Goal: Task Accomplishment & Management: Manage account settings

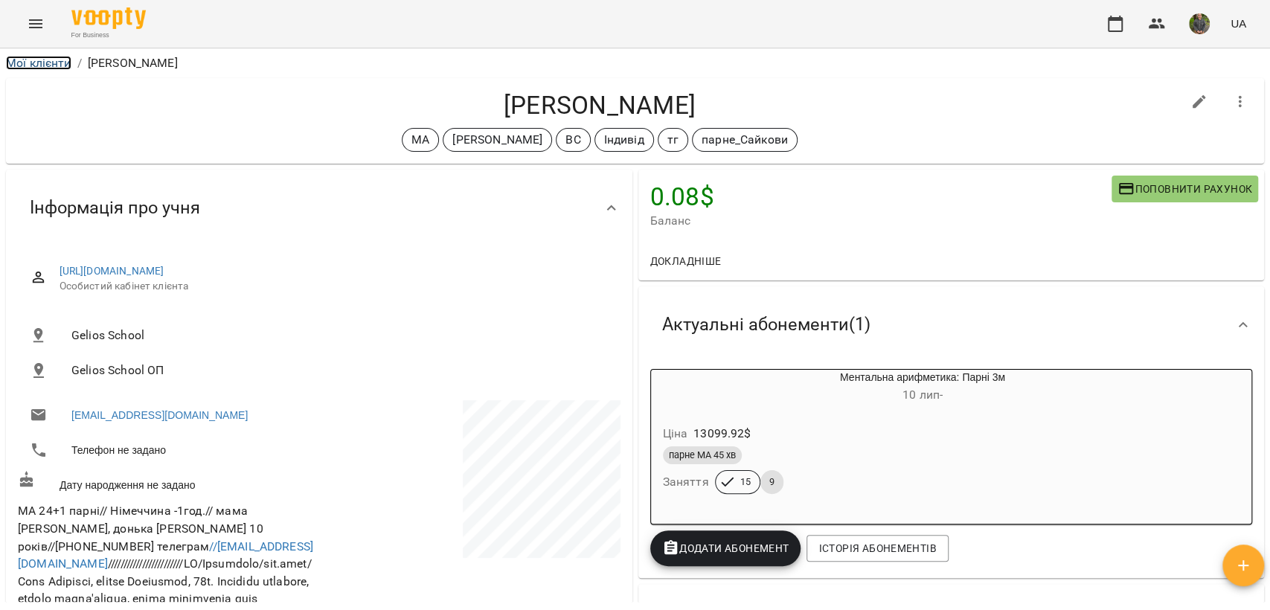
click at [30, 65] on link "Мої клієнти" at bounding box center [38, 63] width 65 height 14
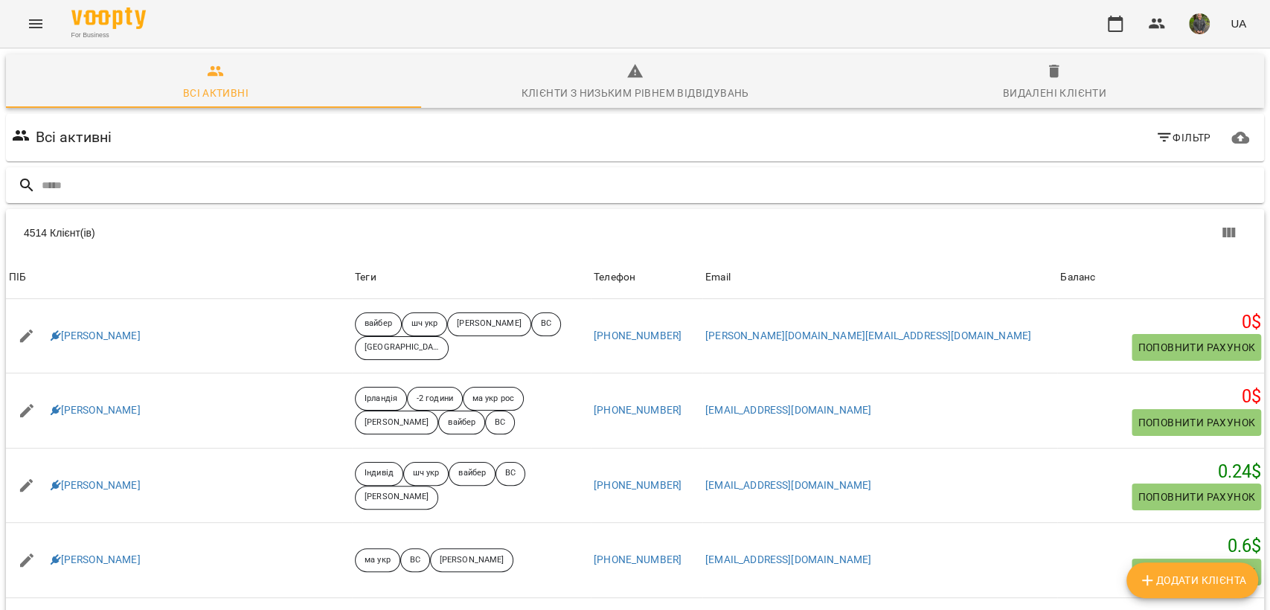
click at [246, 196] on input "text" at bounding box center [650, 185] width 1216 height 25
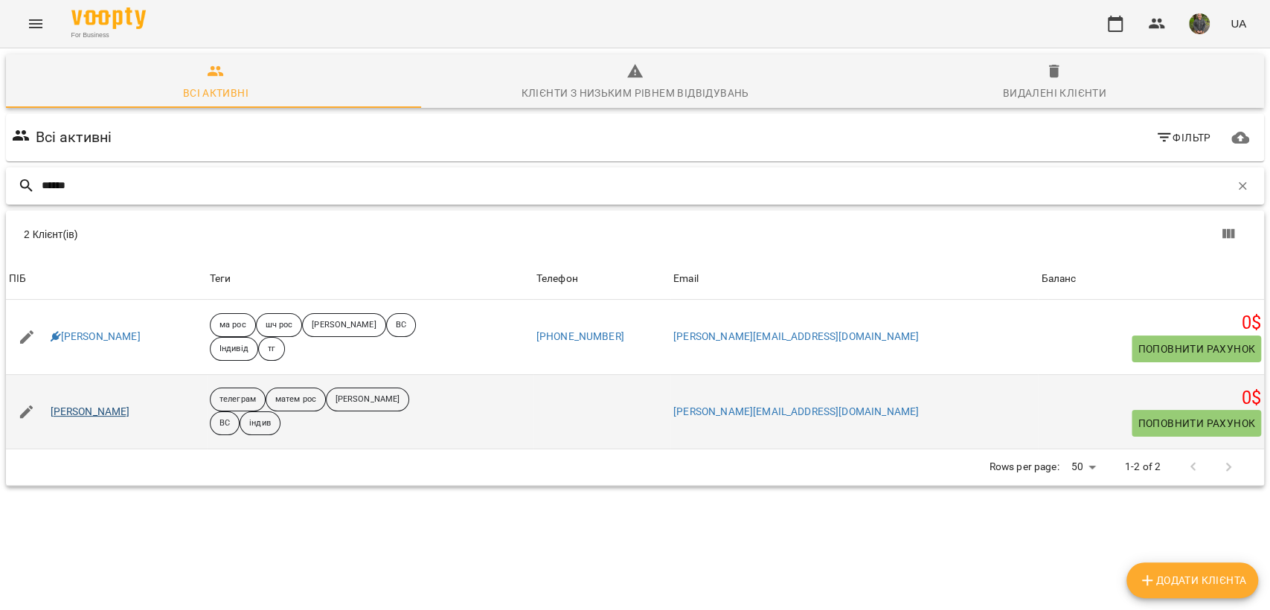
type input "******"
click at [108, 411] on link "[PERSON_NAME]" at bounding box center [91, 412] width 80 height 15
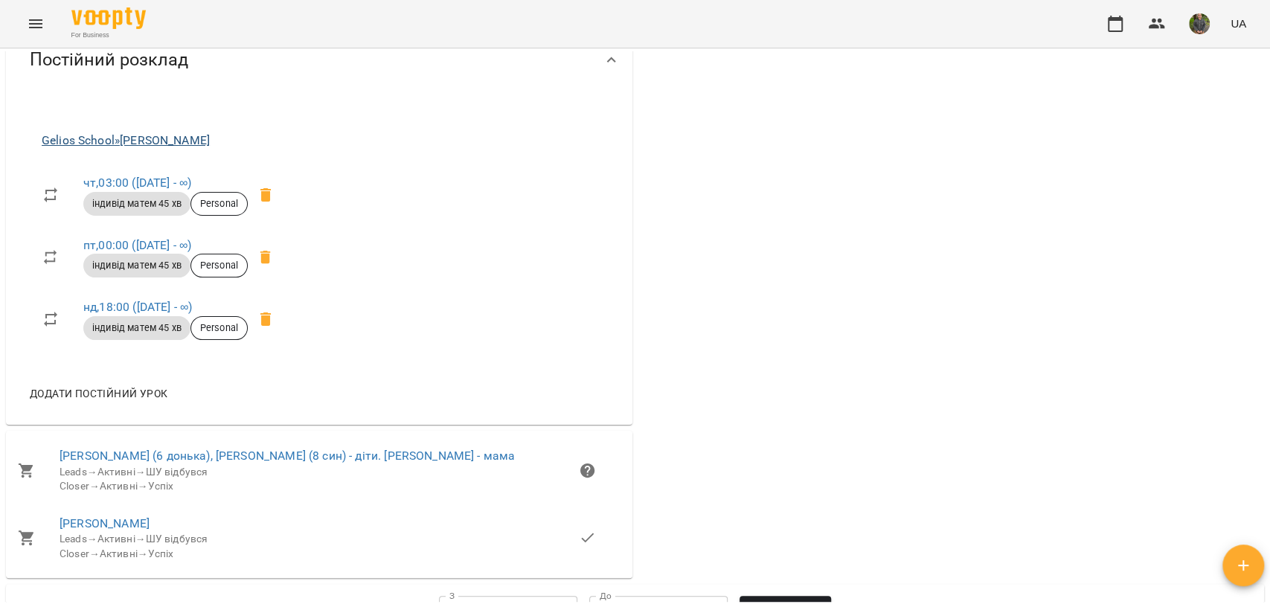
scroll to position [1322, 0]
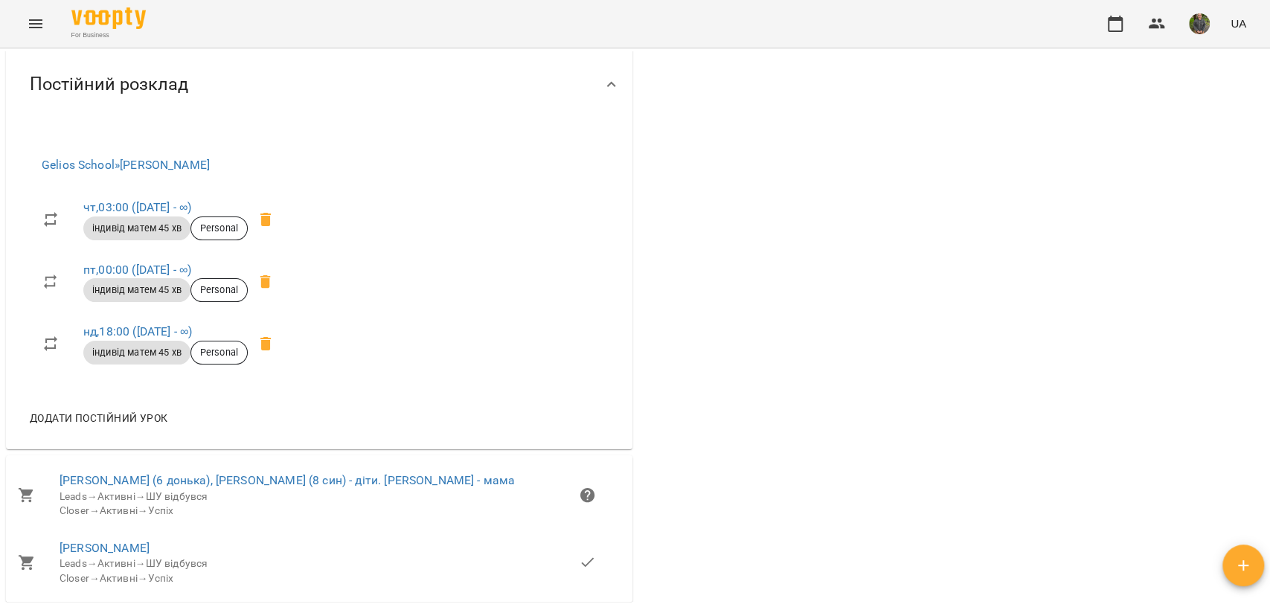
click at [48, 24] on span "Нотатки" at bounding box center [54, 15] width 48 height 18
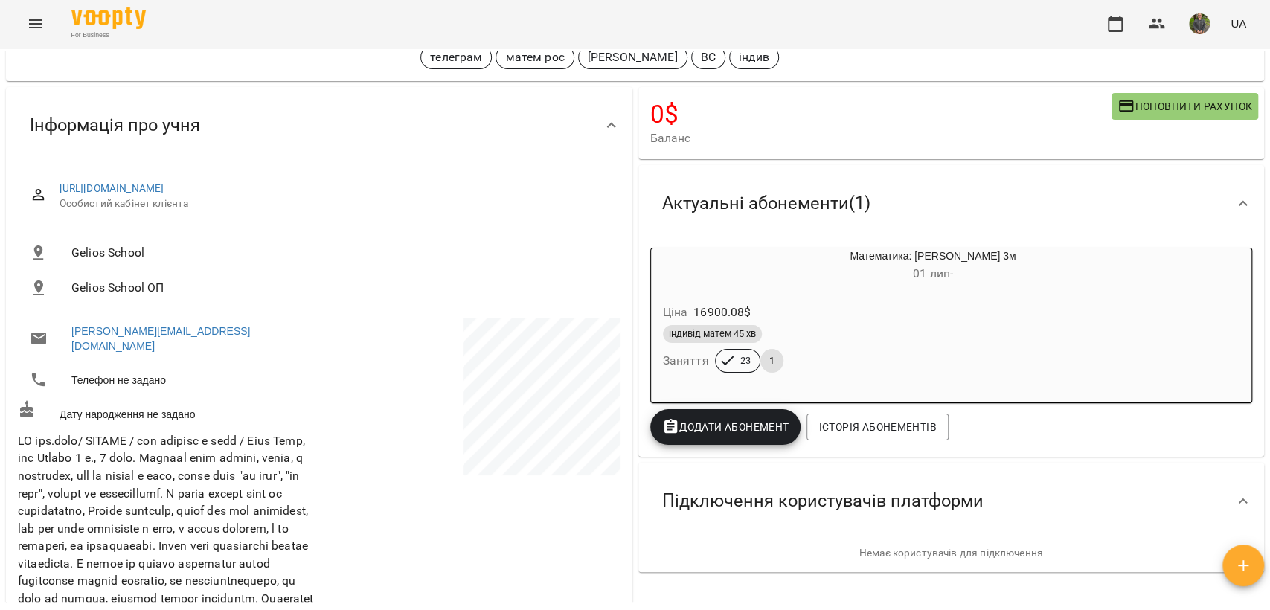
scroll to position [0, 0]
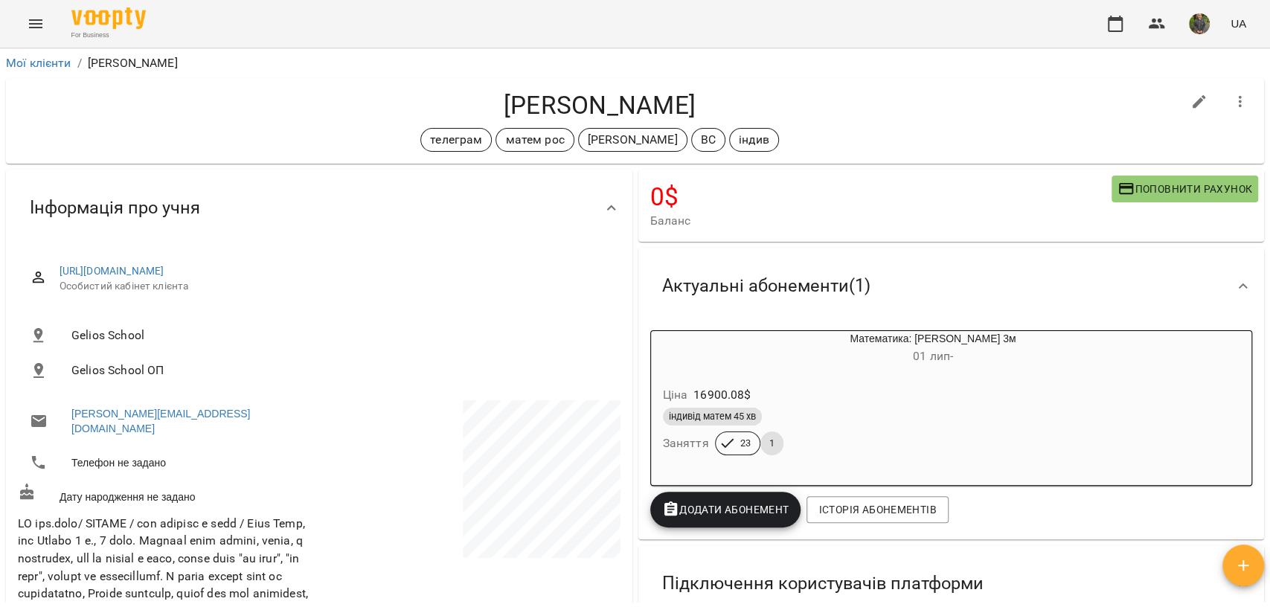
click at [59, 71] on li "Мої клієнти" at bounding box center [38, 63] width 65 height 18
click at [56, 68] on link "Мої клієнти" at bounding box center [38, 63] width 65 height 14
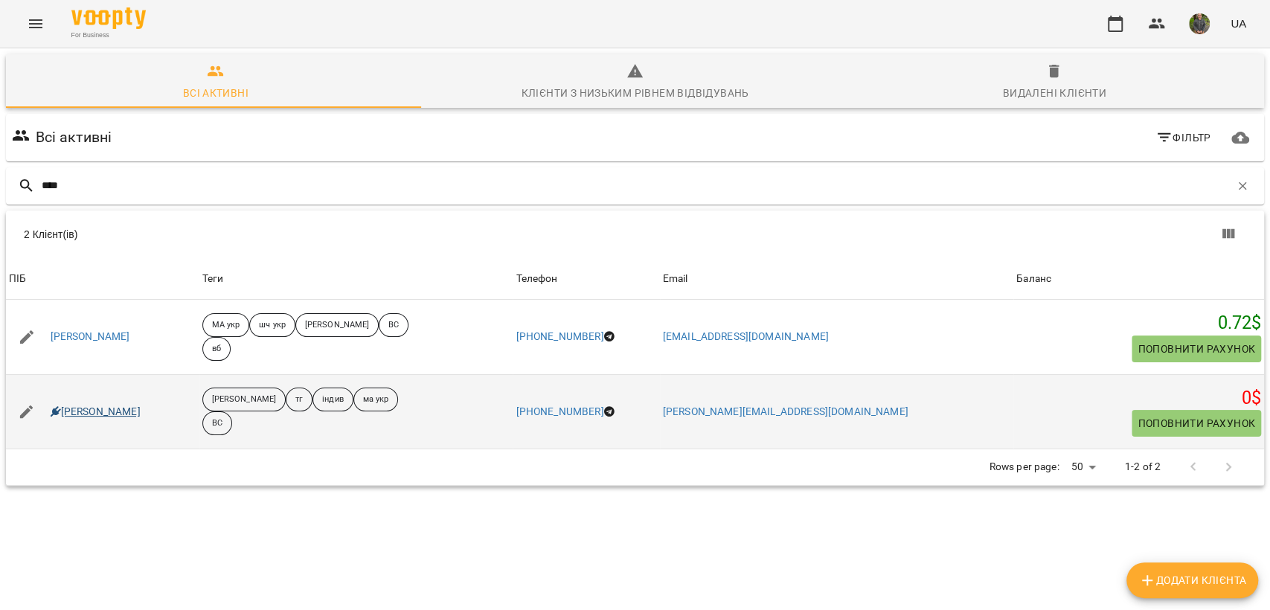
type input "****"
click at [88, 414] on link "[PERSON_NAME]" at bounding box center [96, 412] width 90 height 15
